Goal: Find specific page/section: Find specific page/section

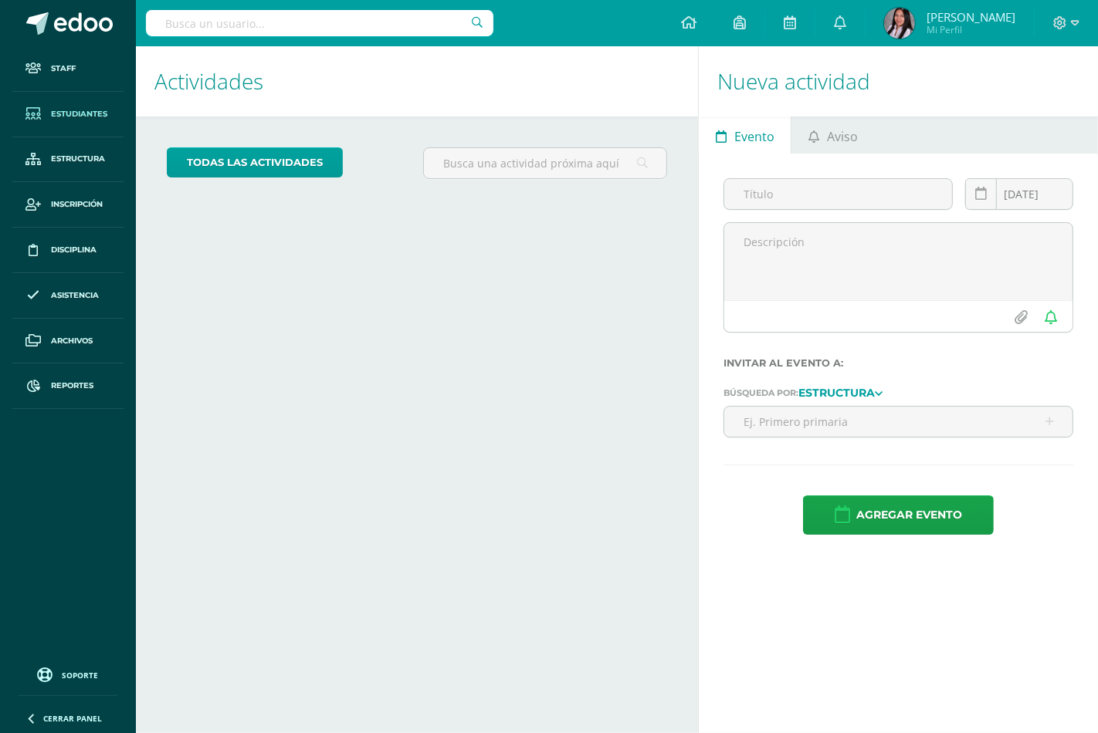
click at [87, 117] on span "Estudiantes" at bounding box center [79, 114] width 56 height 12
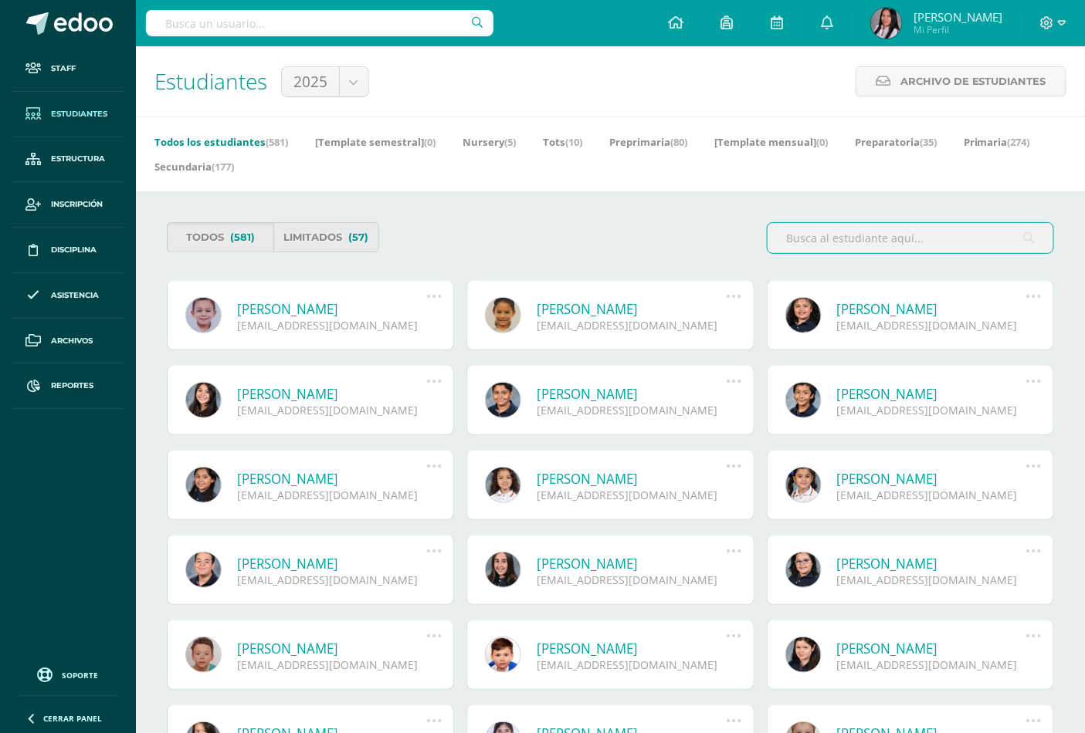
click at [312, 18] on input "text" at bounding box center [319, 23] width 347 height 26
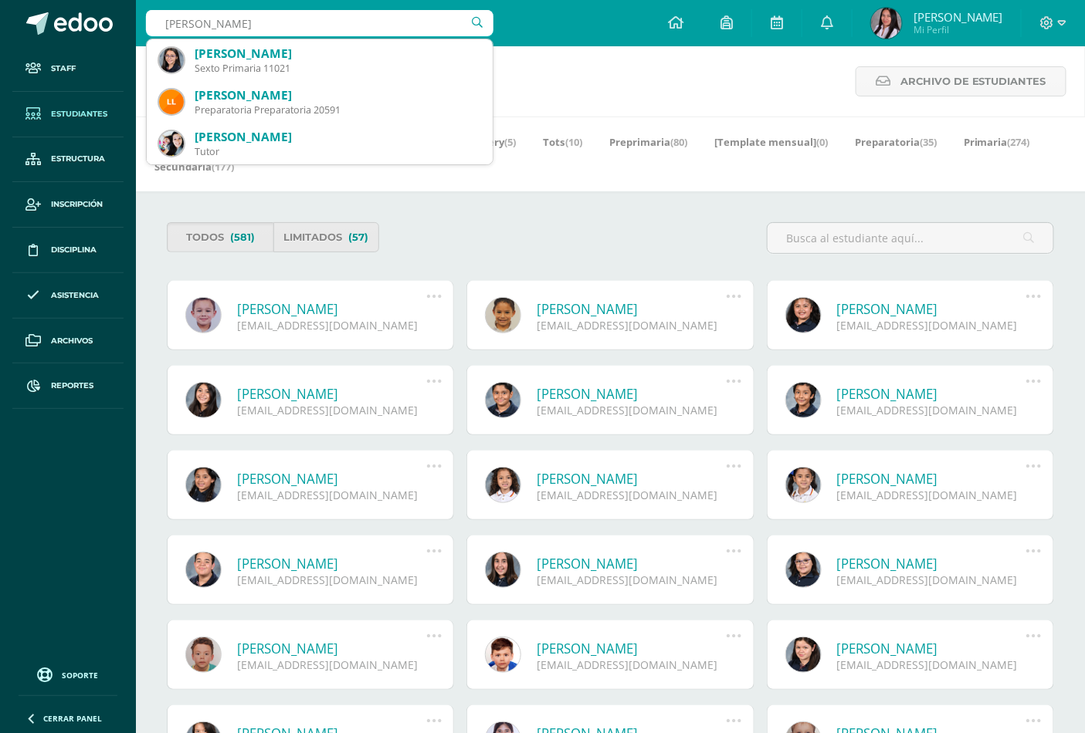
type input "[PERSON_NAME]"
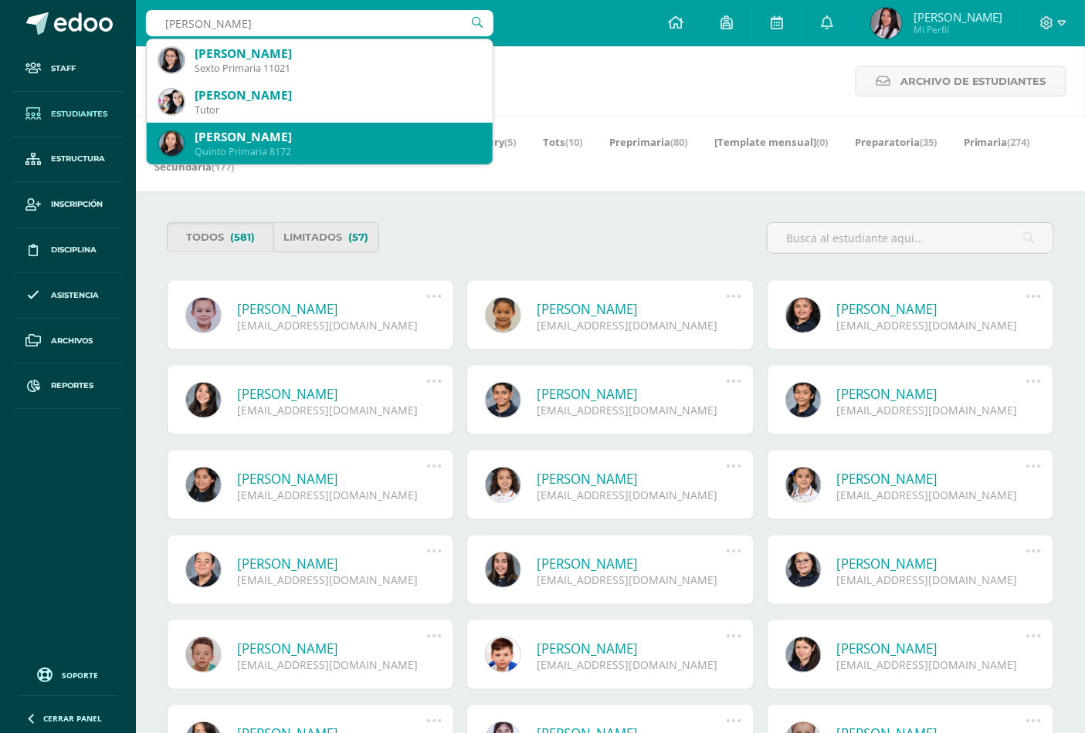
click at [280, 141] on div "[PERSON_NAME]" at bounding box center [338, 137] width 286 height 16
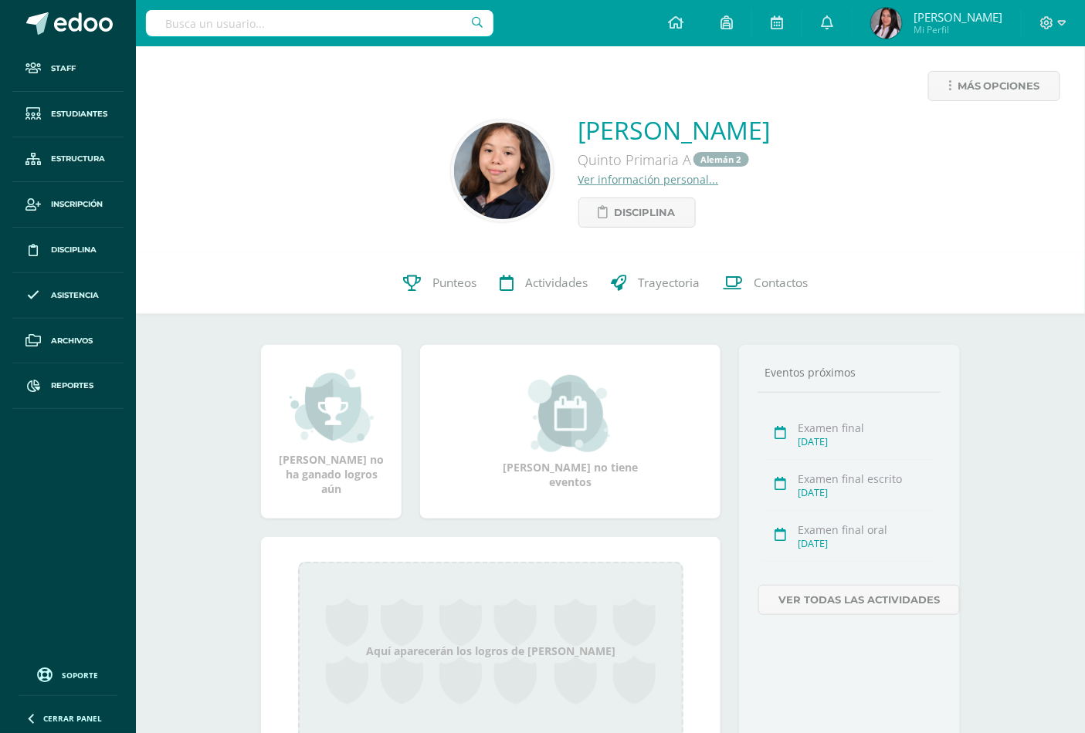
click at [291, 28] on input "text" at bounding box center [319, 23] width 347 height 26
